Goal: Find contact information: Find contact information

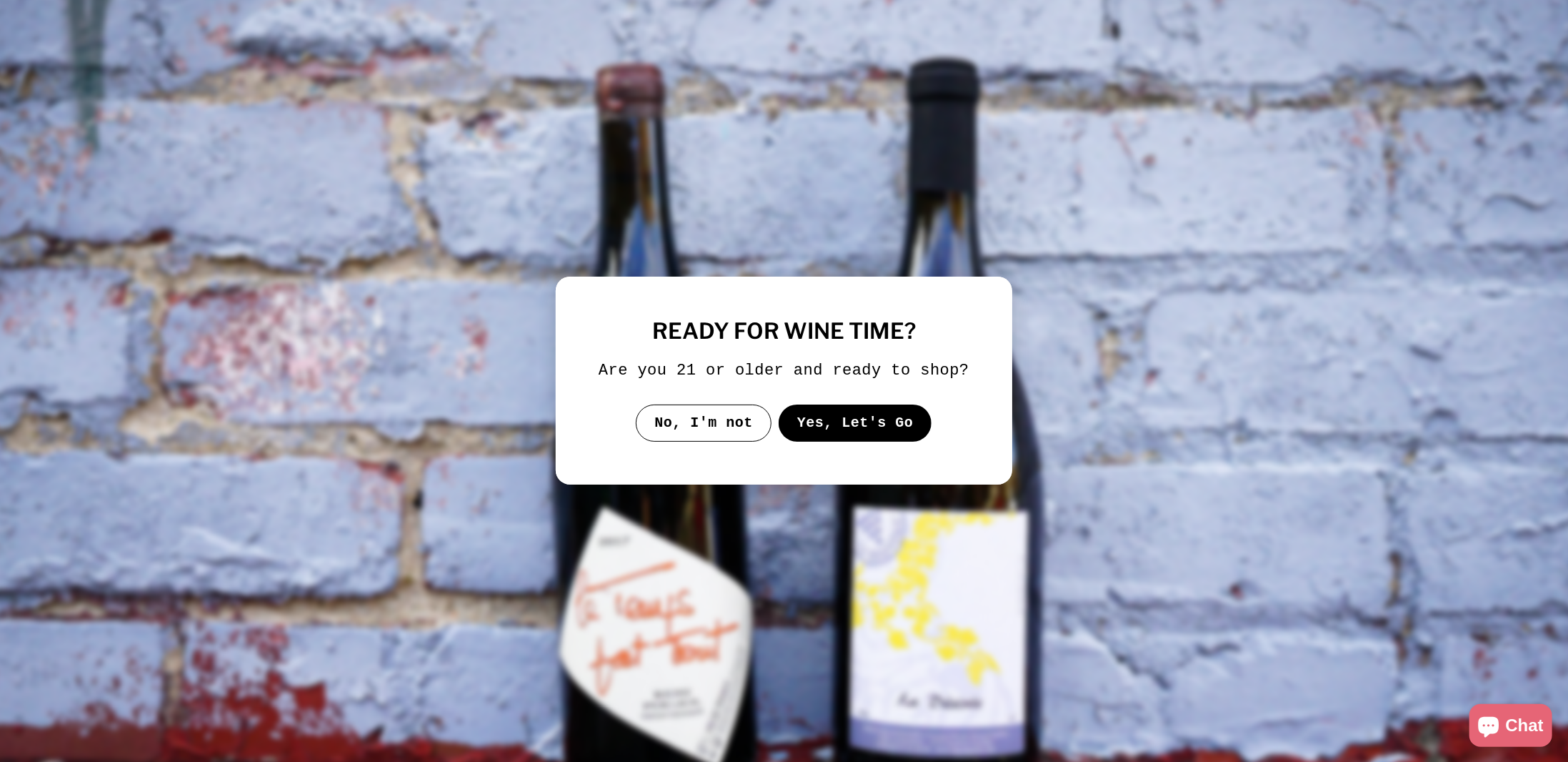
click at [824, 420] on button "Yes, Let's Go" at bounding box center [855, 423] width 153 height 37
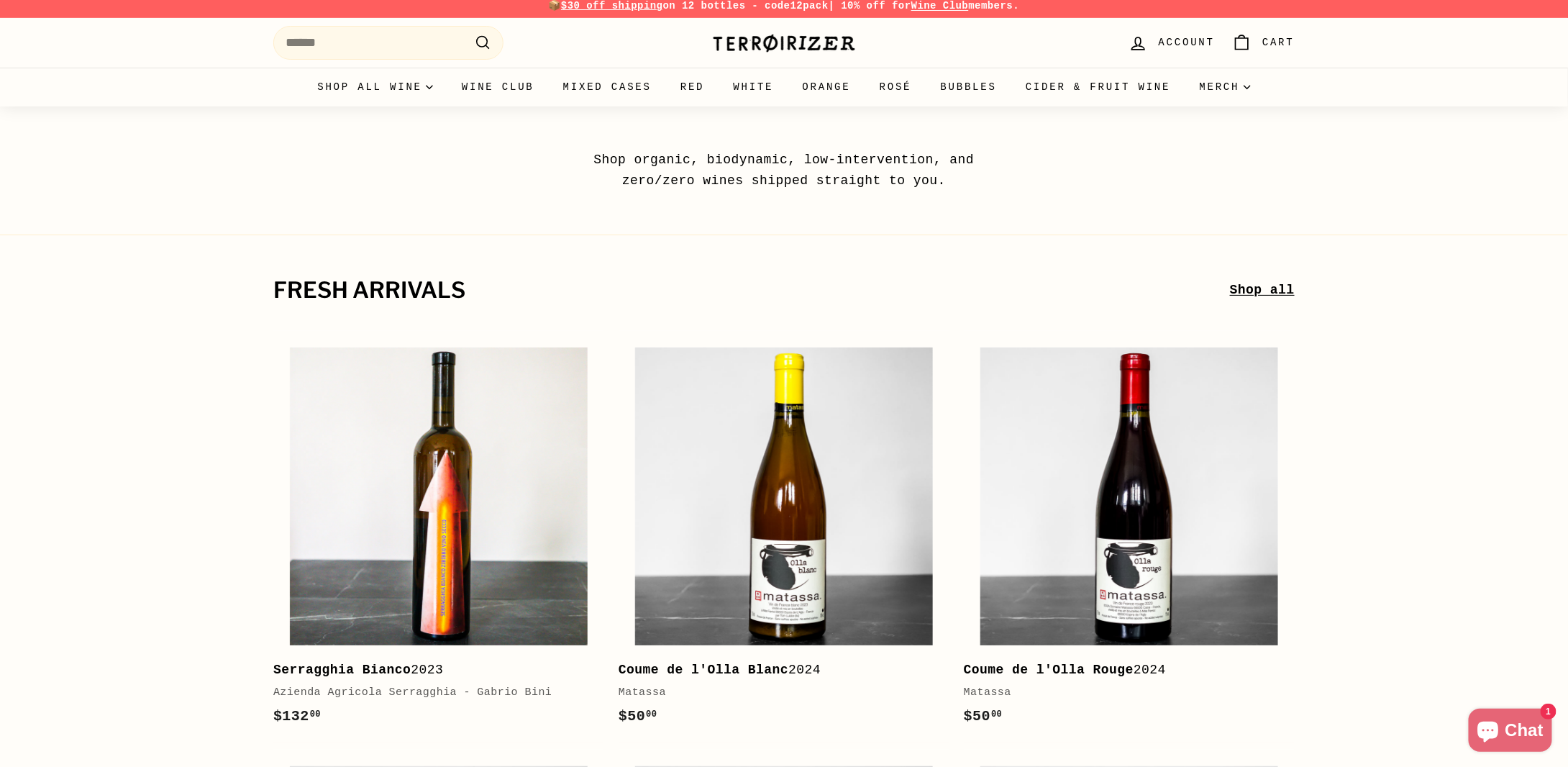
scroll to position [61, 0]
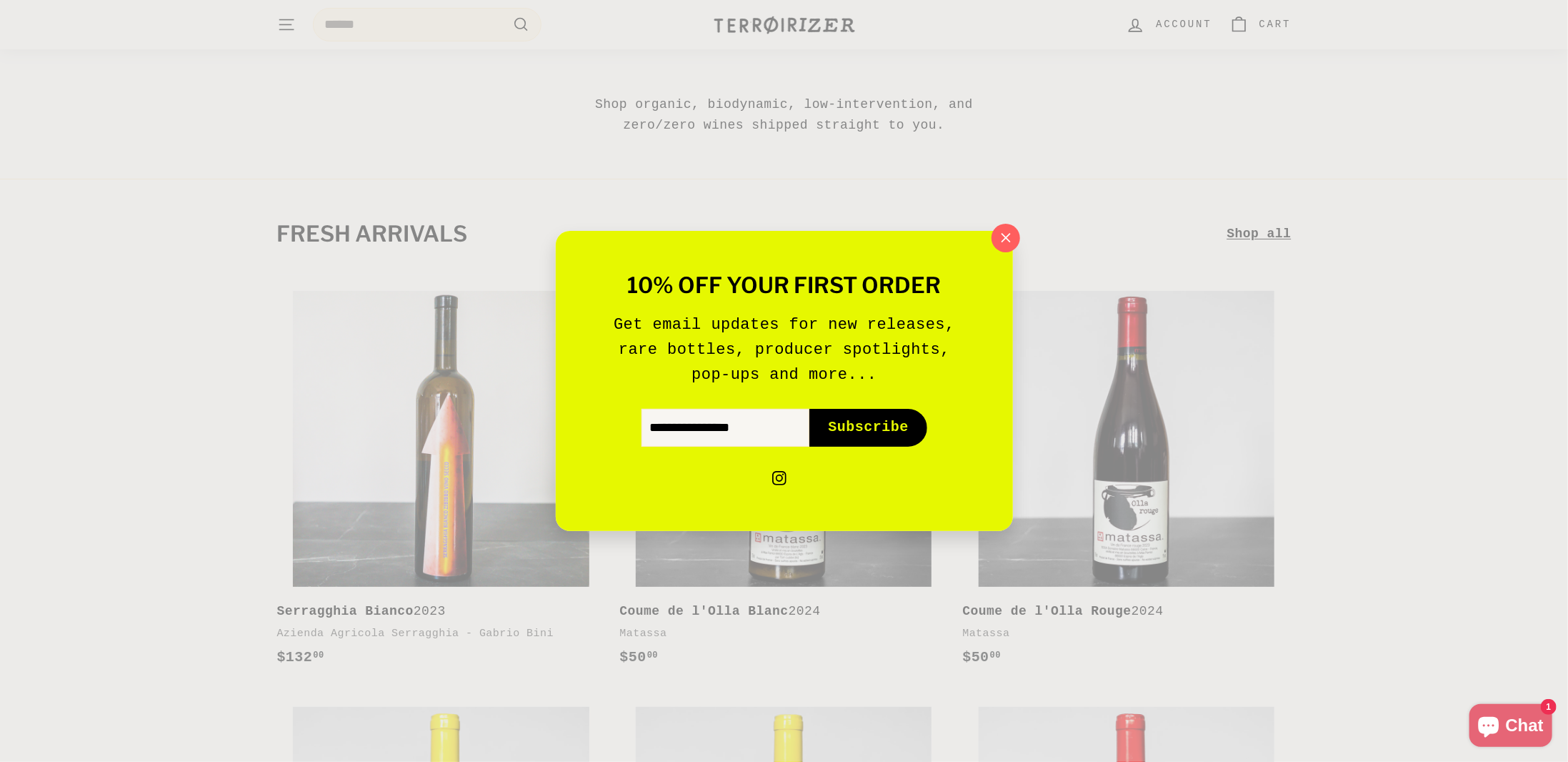
drag, startPoint x: 235, startPoint y: 210, endPoint x: 240, endPoint y: 622, distance: 412.0
click at [1007, 239] on icon "button" at bounding box center [1005, 237] width 21 height 21
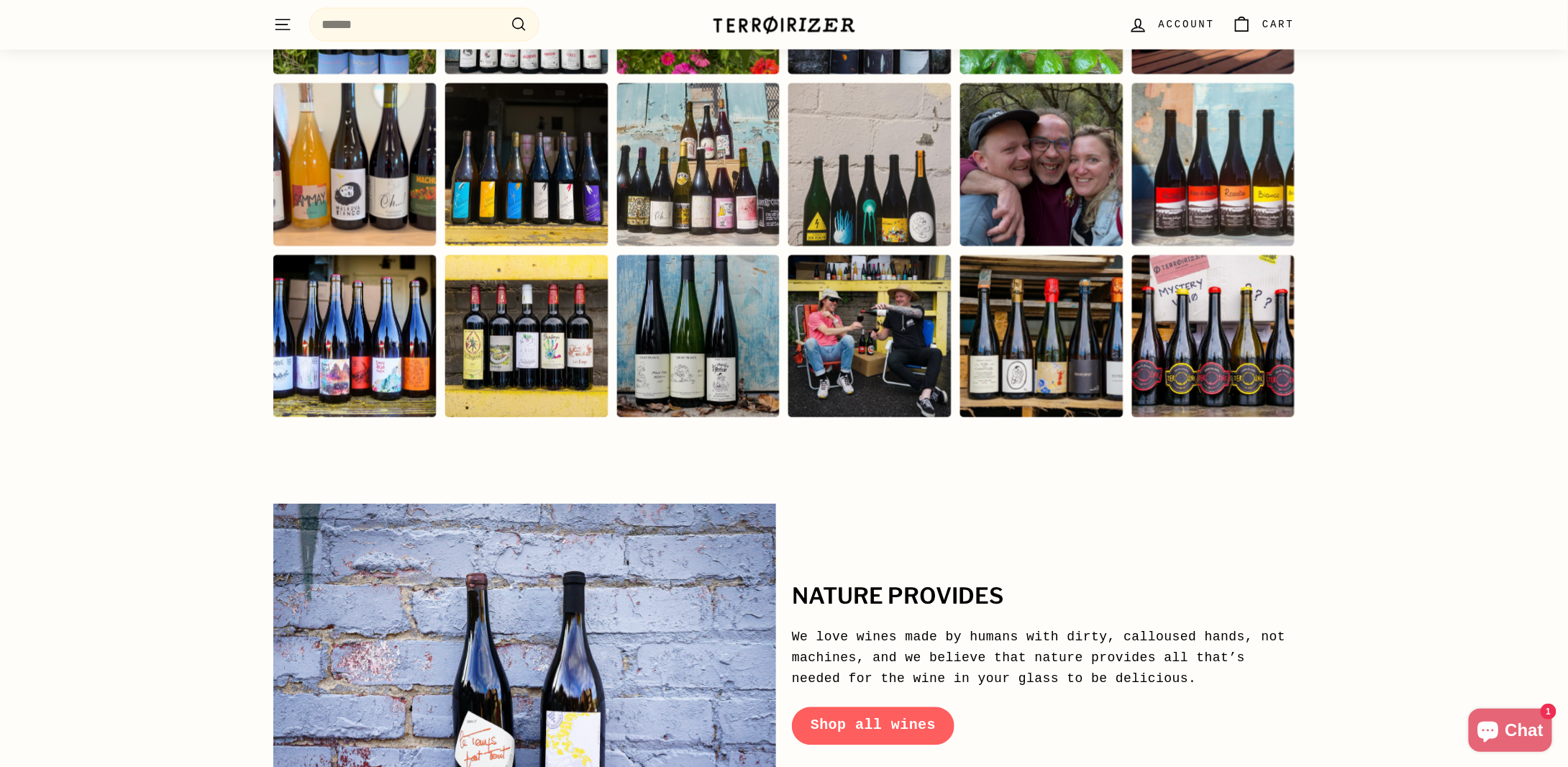
scroll to position [6950, 0]
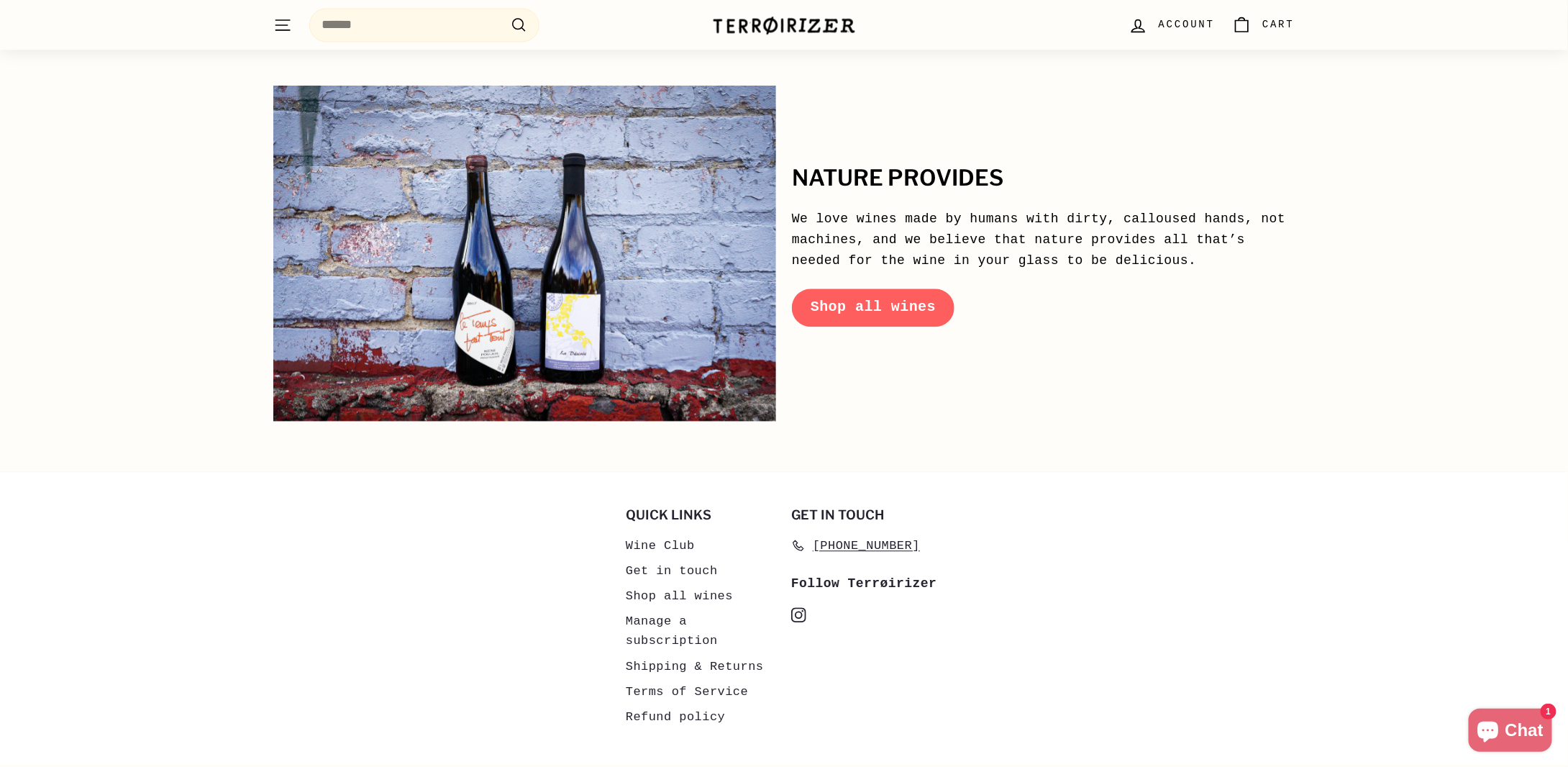
drag, startPoint x: 522, startPoint y: 121, endPoint x: 511, endPoint y: 526, distance: 405.1
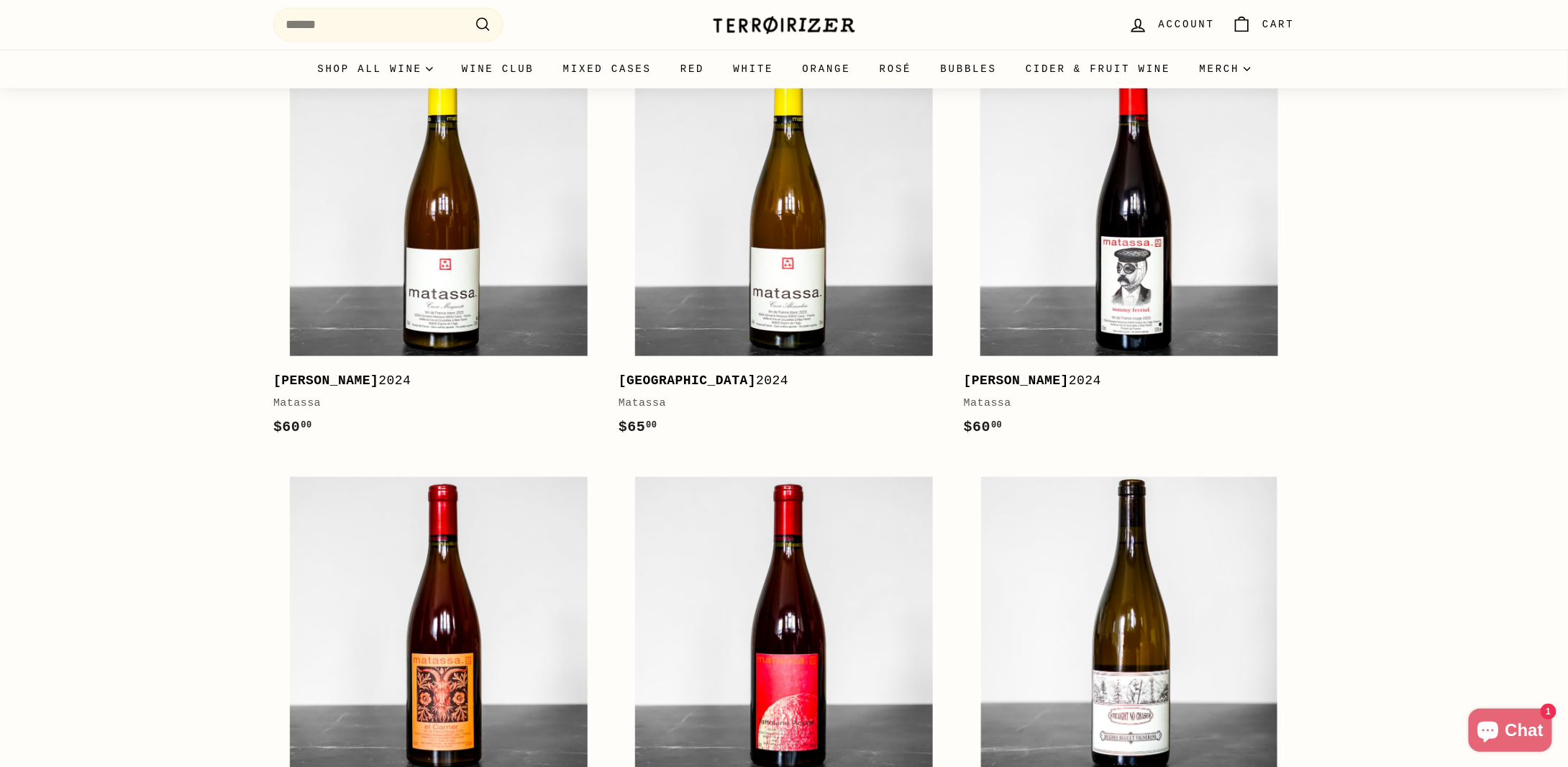
scroll to position [0, 0]
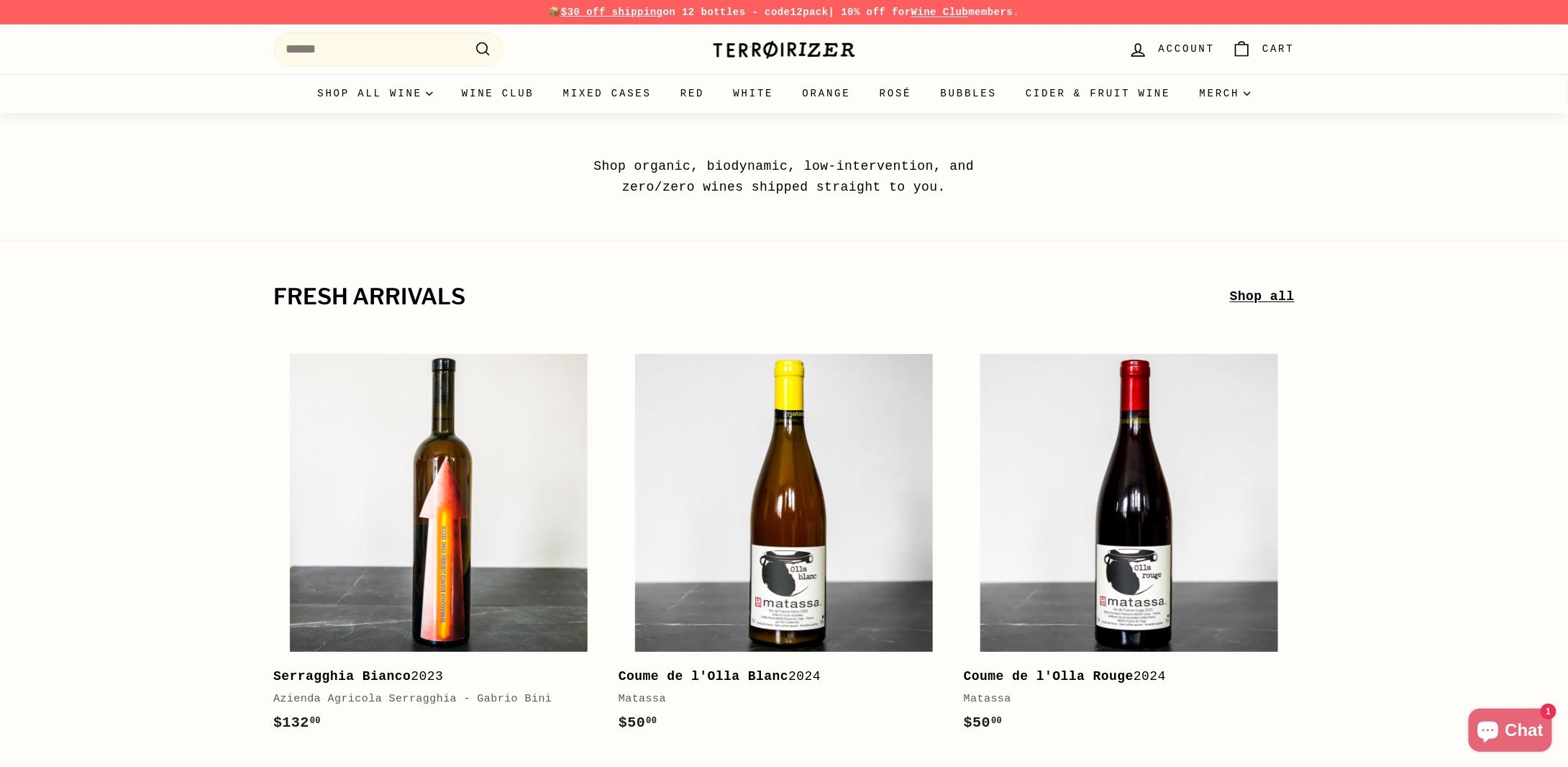
drag, startPoint x: 945, startPoint y: 618, endPoint x: 936, endPoint y: 150, distance: 468.1
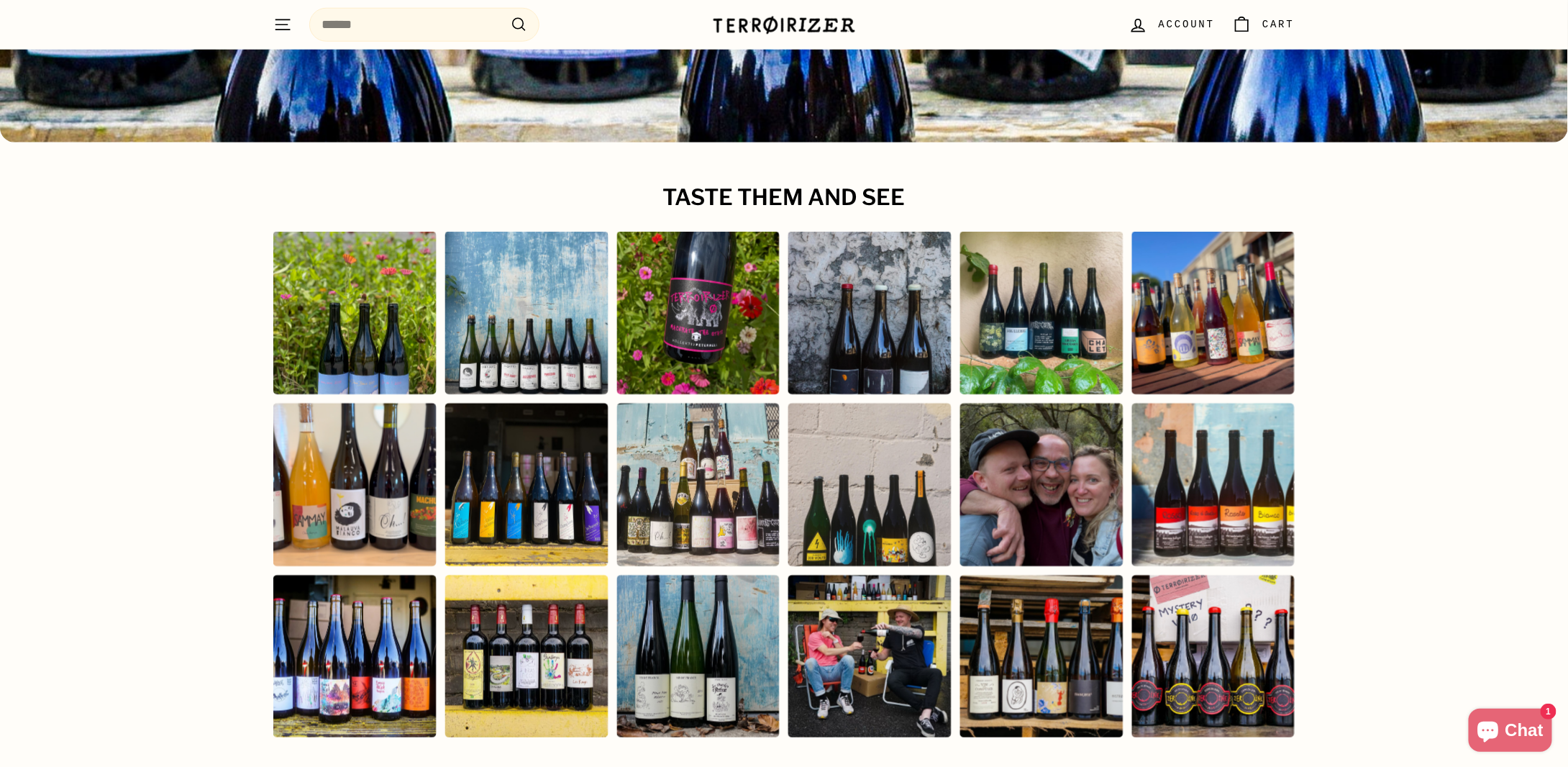
scroll to position [6950, 0]
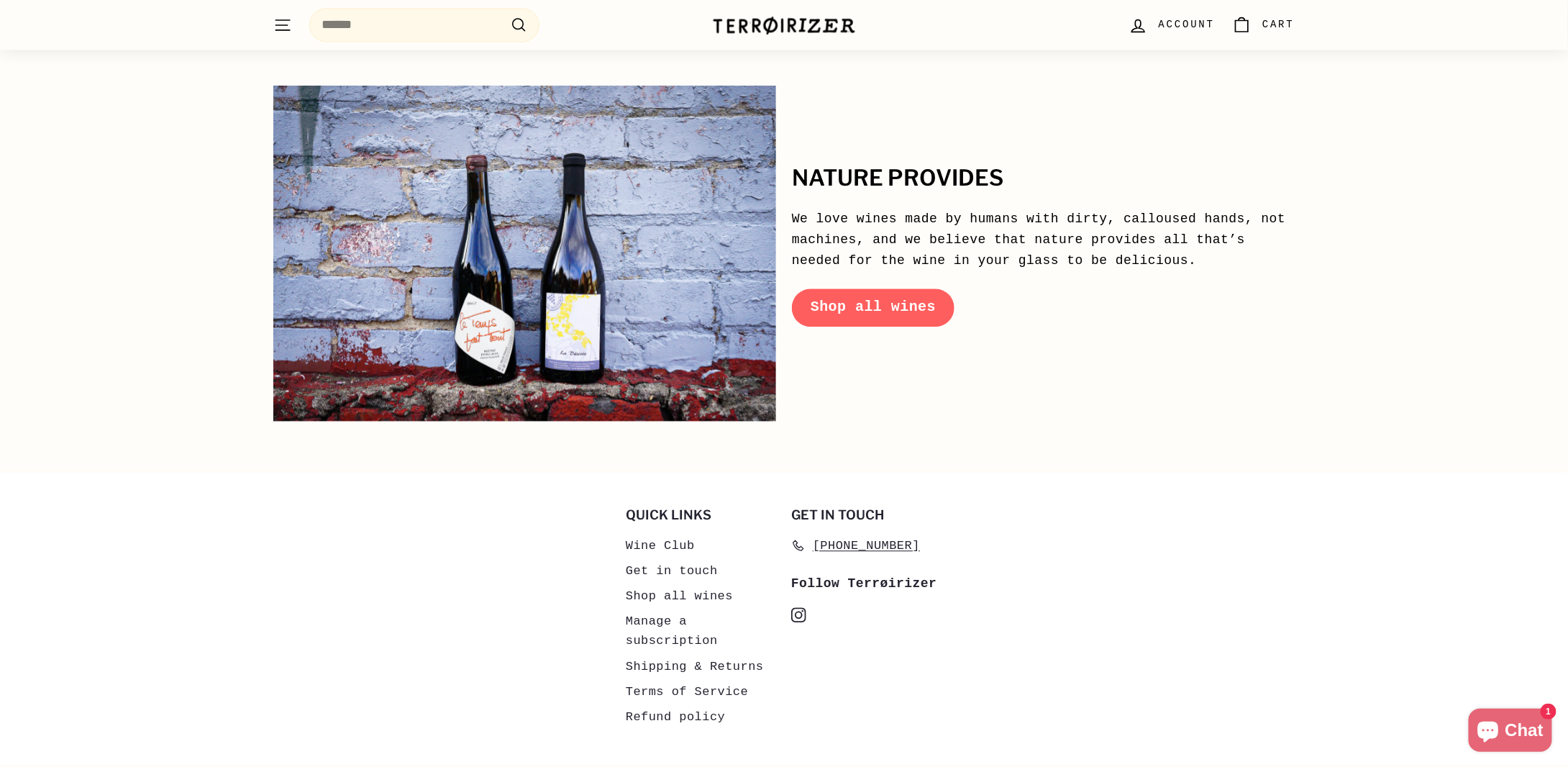
drag, startPoint x: 1359, startPoint y: 219, endPoint x: 1382, endPoint y: 584, distance: 365.7
click at [687, 559] on link "Get in touch" at bounding box center [671, 571] width 92 height 25
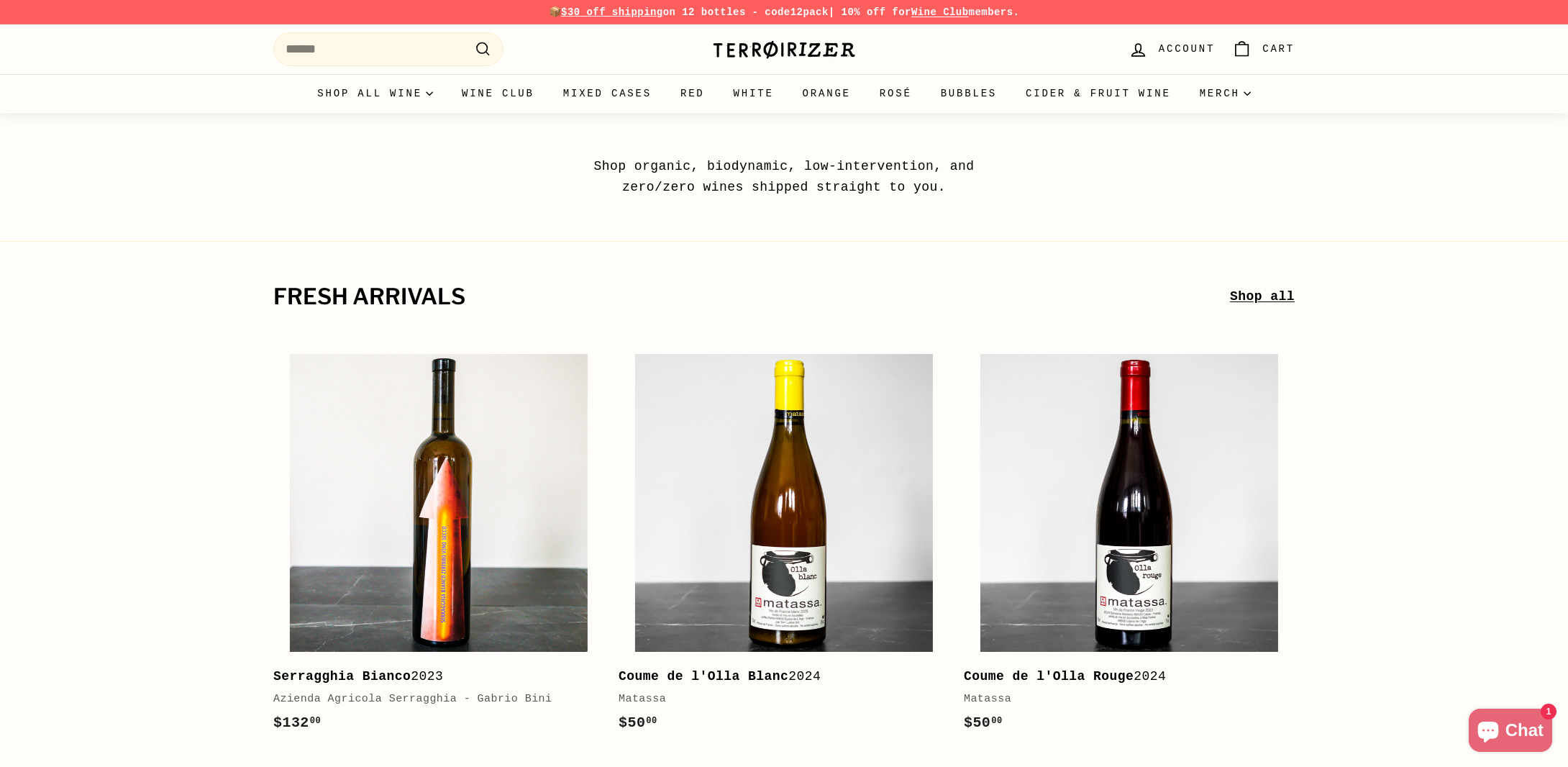
scroll to position [6950, 0]
